Goal: Use online tool/utility: Use online tool/utility

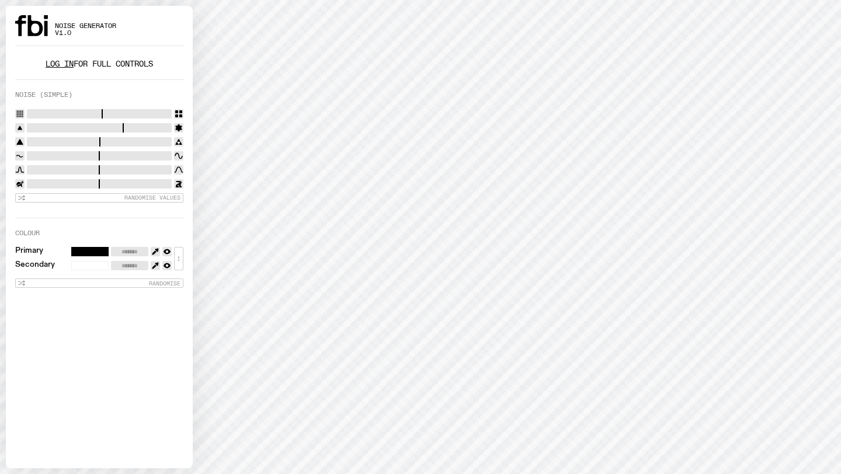
click at [47, 64] on link "Log in" at bounding box center [60, 63] width 28 height 11
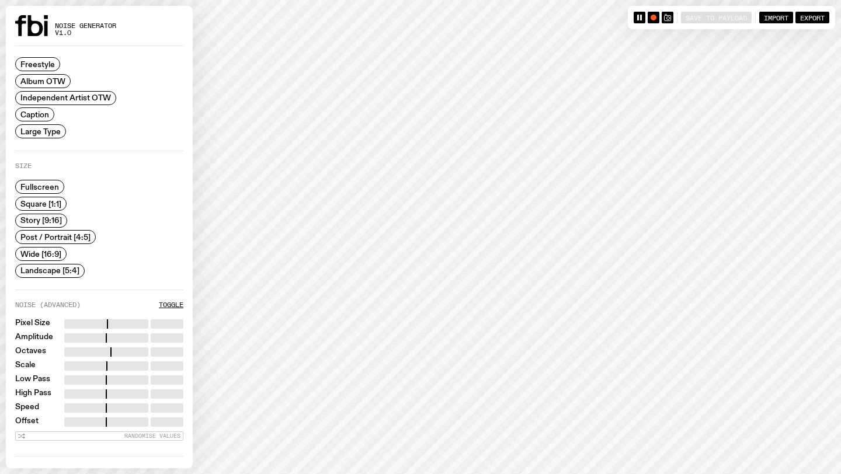
scroll to position [16, 0]
click at [34, 114] on span "Caption" at bounding box center [34, 114] width 29 height 9
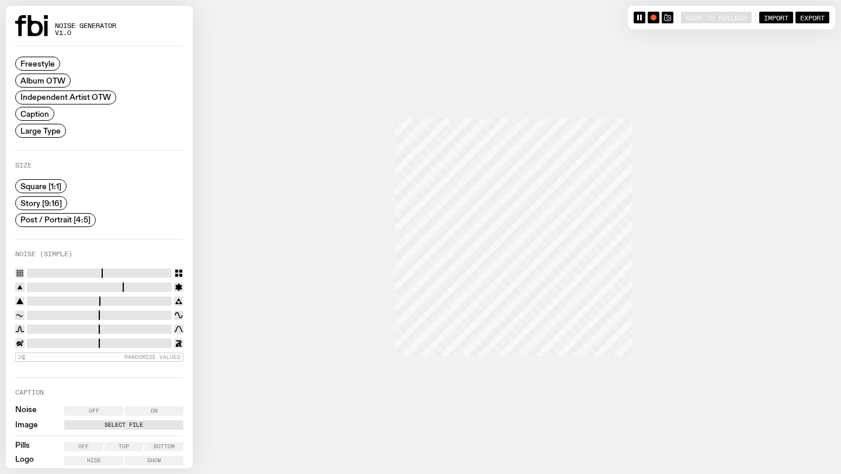
click at [44, 219] on span "Post / Portrait [4:5]" at bounding box center [55, 219] width 70 height 9
click at [121, 423] on label "Select File" at bounding box center [124, 424] width 114 height 9
click at [0, 0] on input "Select File" at bounding box center [0, 0] width 0 height 0
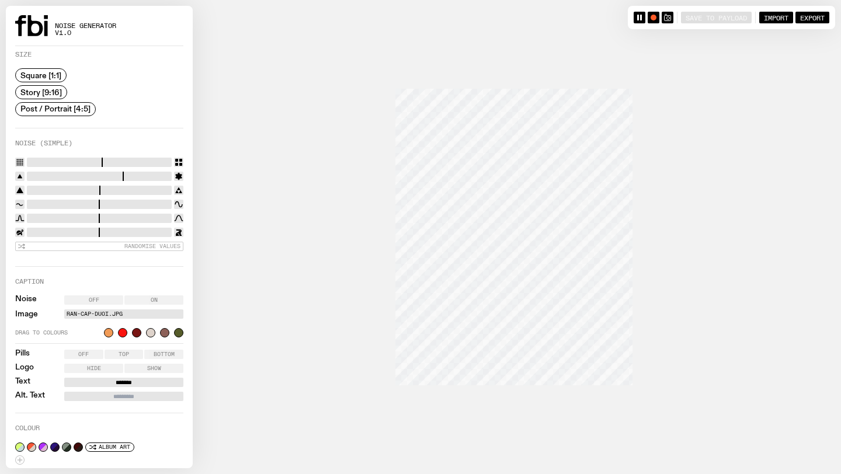
scroll to position [126, 0]
click at [30, 446] on button "button" at bounding box center [31, 447] width 9 height 9
type input "*******"
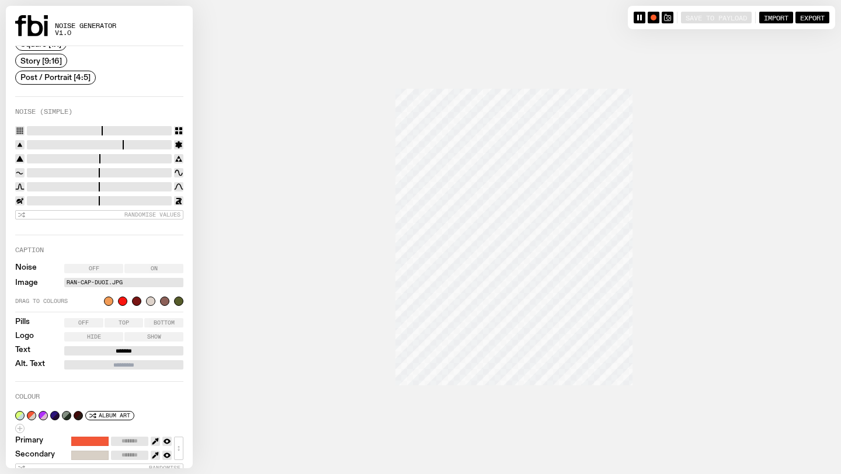
scroll to position [160, 0]
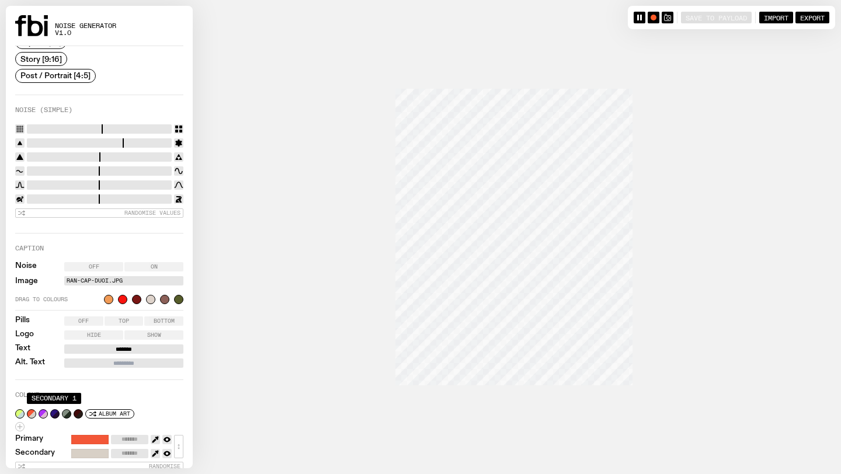
drag, startPoint x: 93, startPoint y: 124, endPoint x: 61, endPoint y: 126, distance: 32.2
type input "*"
click at [61, 126] on input "range" at bounding box center [99, 128] width 145 height 9
drag, startPoint x: 57, startPoint y: 140, endPoint x: 90, endPoint y: 140, distance: 33.3
type input "*"
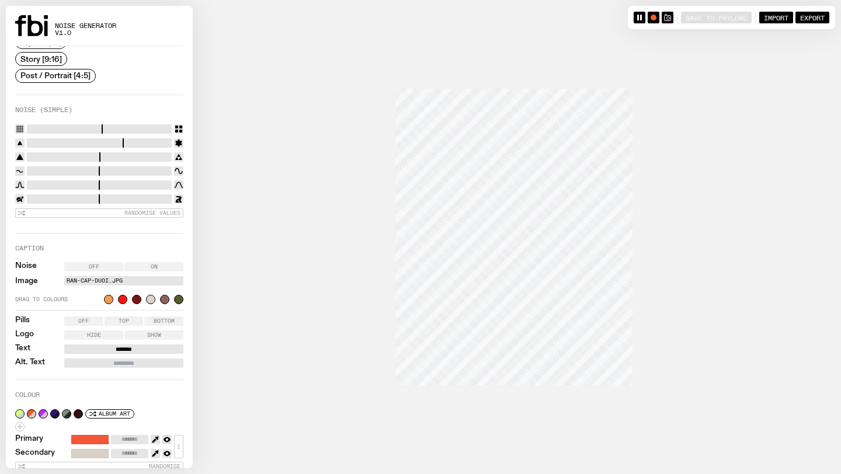
click at [90, 140] on input "range" at bounding box center [99, 142] width 145 height 9
type input "****"
click at [71, 156] on input "range" at bounding box center [99, 156] width 145 height 9
drag, startPoint x: 69, startPoint y: 173, endPoint x: 122, endPoint y: 172, distance: 52.6
type input "****"
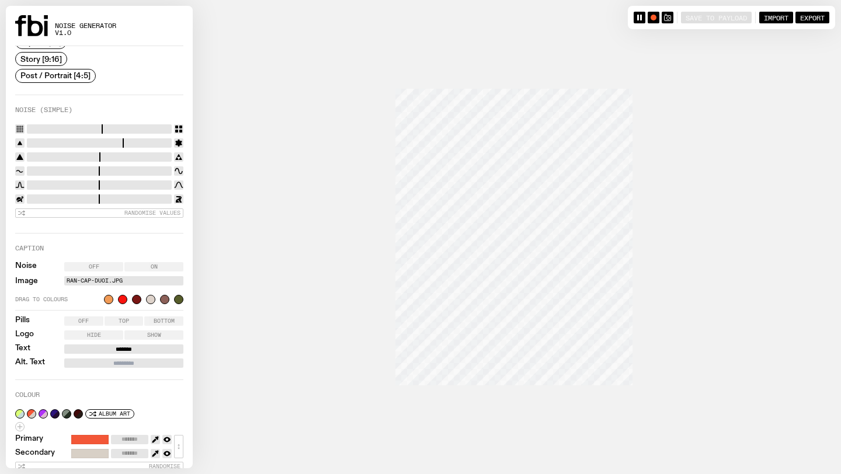
click at [122, 172] on input "range" at bounding box center [99, 170] width 145 height 9
click at [103, 333] on label "Hide" at bounding box center [93, 334] width 59 height 9
click at [140, 335] on label "Show" at bounding box center [153, 334] width 59 height 9
click at [83, 319] on span "Off" at bounding box center [83, 321] width 11 height 6
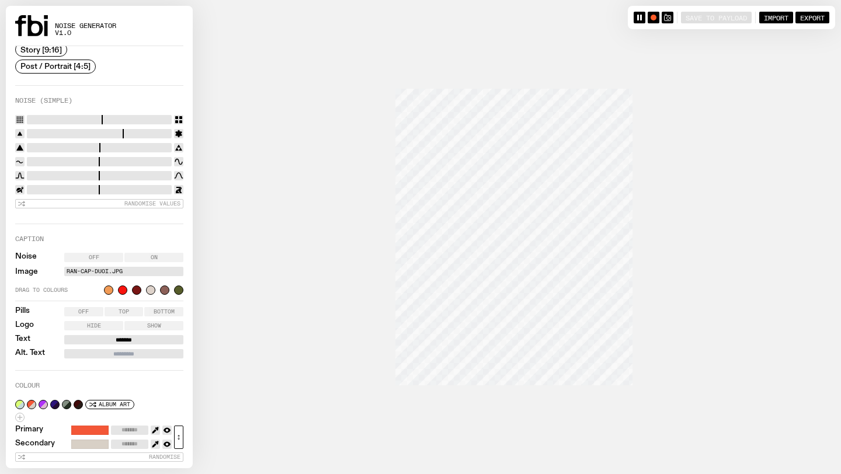
click at [179, 436] on button "↕" at bounding box center [178, 437] width 9 height 23
type input "*******"
click at [665, 18] on icon "button" at bounding box center [667, 17] width 7 height 7
click at [796, 107] on div at bounding box center [420, 237] width 829 height 474
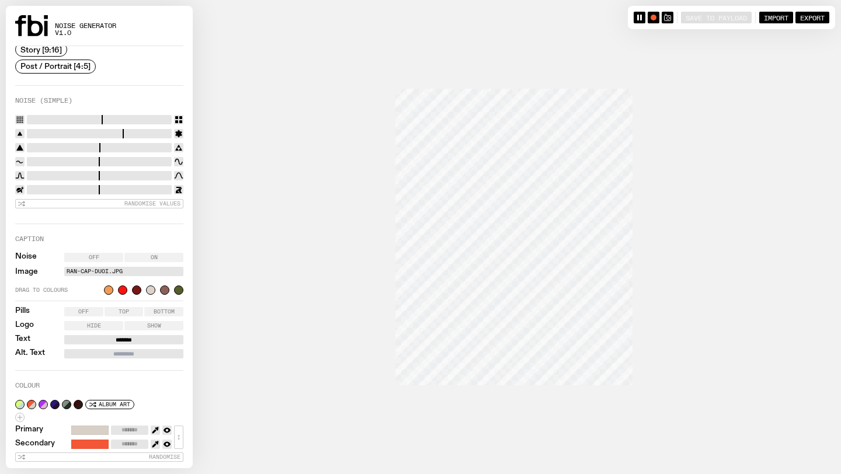
click at [677, 110] on div at bounding box center [420, 237] width 829 height 474
click at [664, 19] on icon "button" at bounding box center [667, 17] width 7 height 7
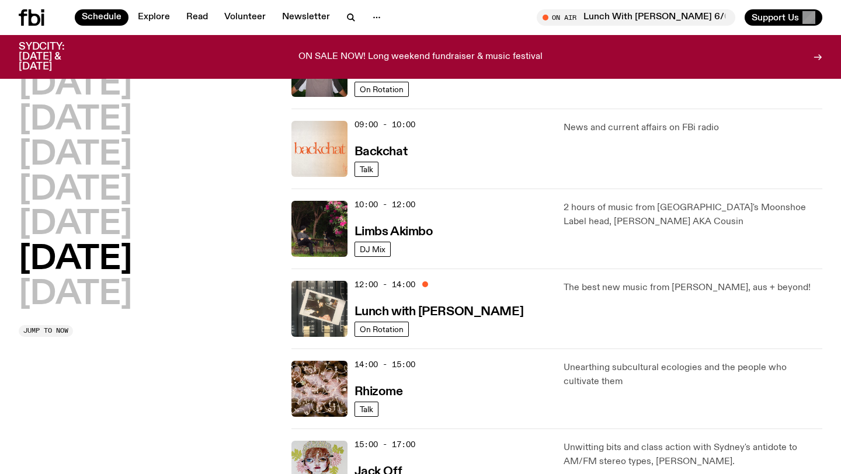
scroll to position [242, 0]
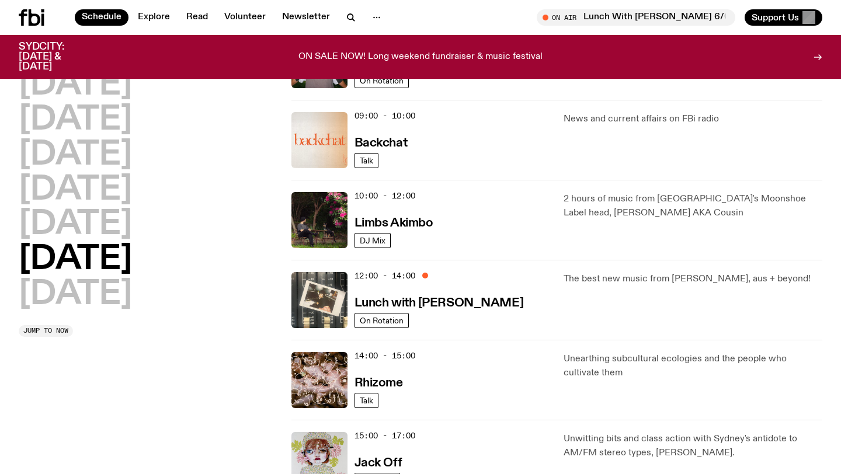
click at [442, 291] on div "12:00 - 14:00 Lunch with Ella Avni" at bounding box center [452, 300] width 196 height 56
click at [391, 272] on span "12:00 - 14:00" at bounding box center [384, 275] width 61 height 11
click at [322, 300] on img at bounding box center [319, 300] width 56 height 56
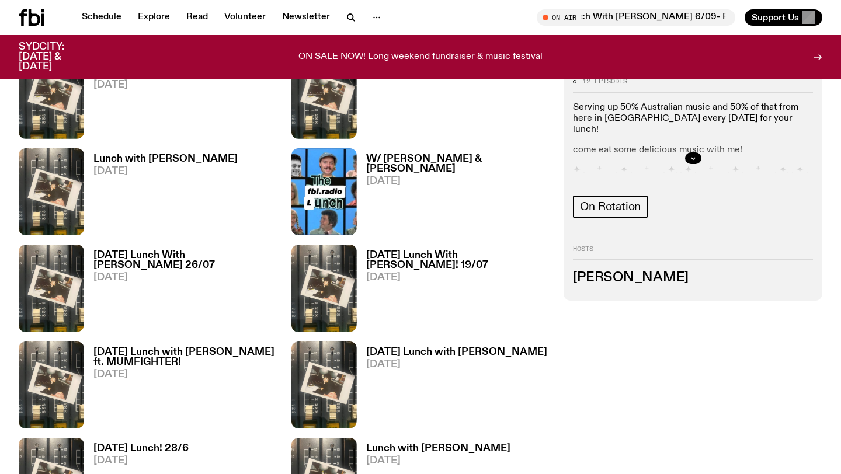
scroll to position [670, 0]
